Goal: Information Seeking & Learning: Understand process/instructions

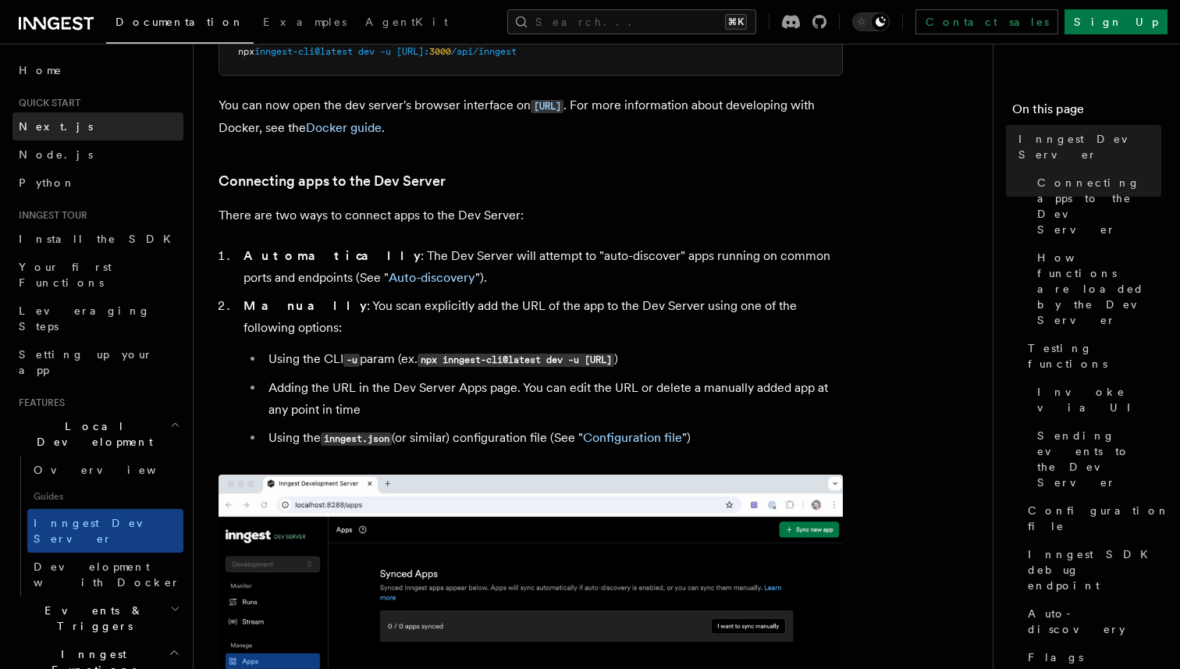
scroll to position [830, 0]
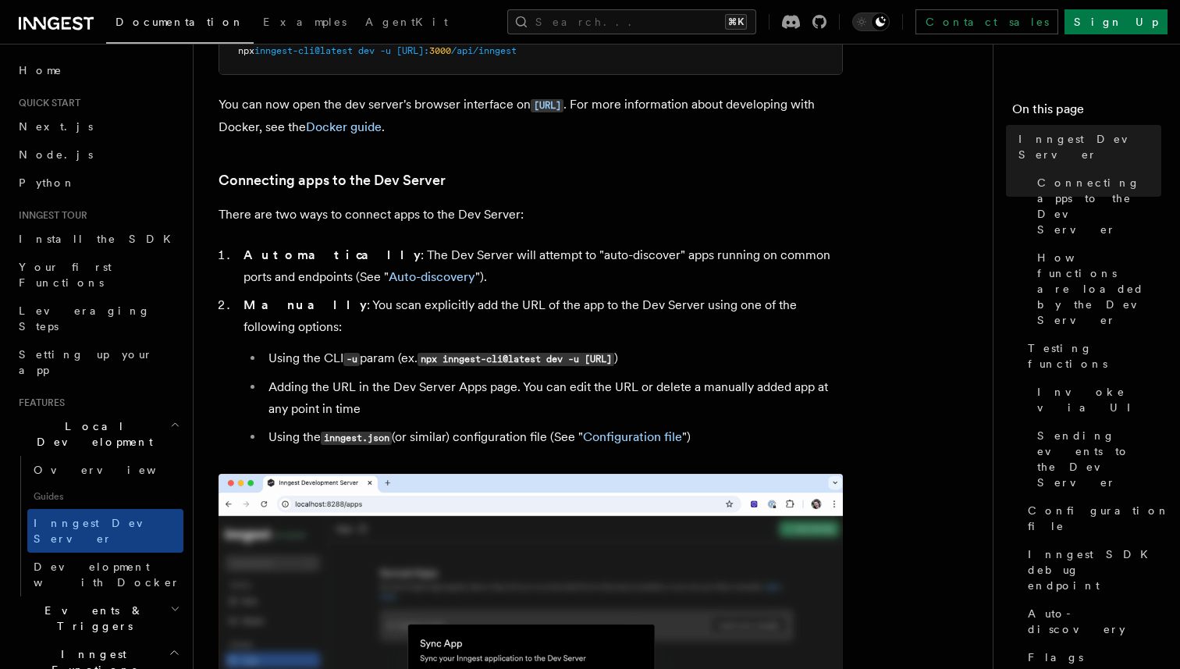
click at [471, 249] on li "Automatically : The Dev Server will attempt to "auto-discover" apps running on …" at bounding box center [541, 266] width 604 height 44
